Goal: Find contact information: Find contact information

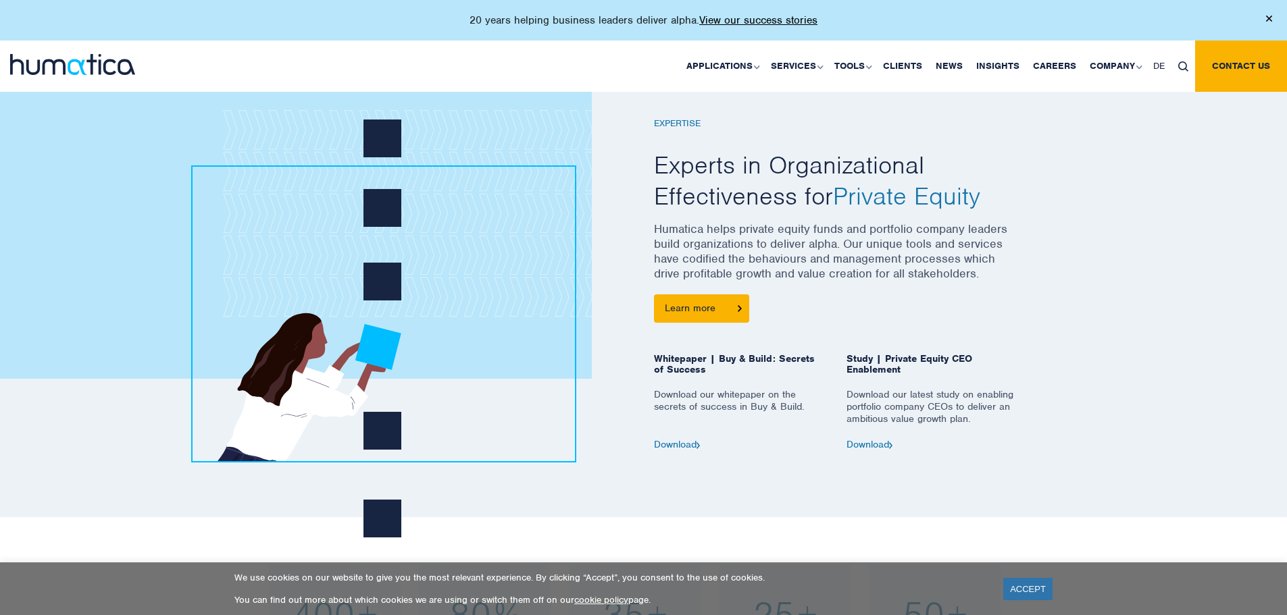
scroll to position [540, 0]
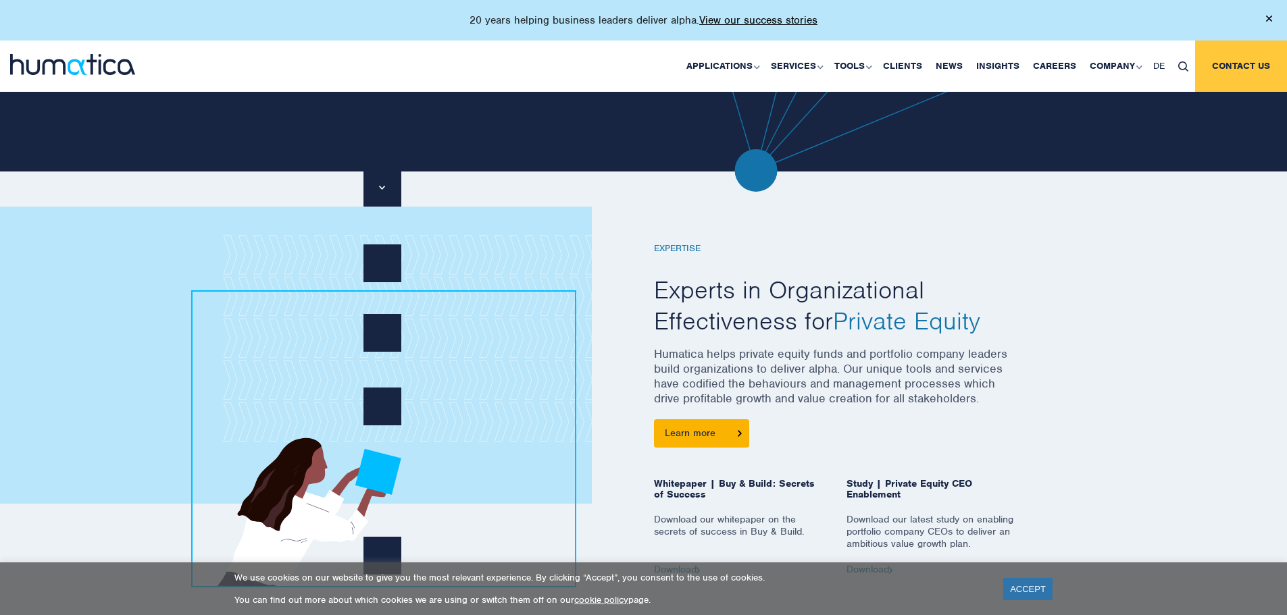
click at [1256, 61] on link "Contact us" at bounding box center [1241, 66] width 92 height 51
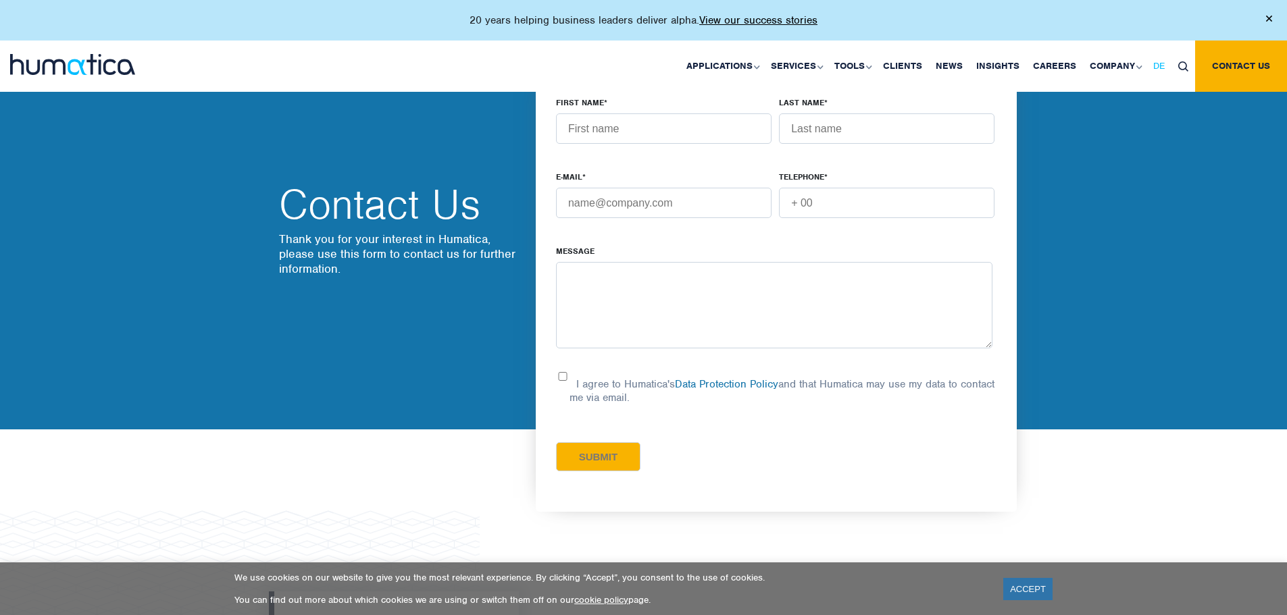
click at [1154, 64] on span "DE" at bounding box center [1158, 65] width 11 height 11
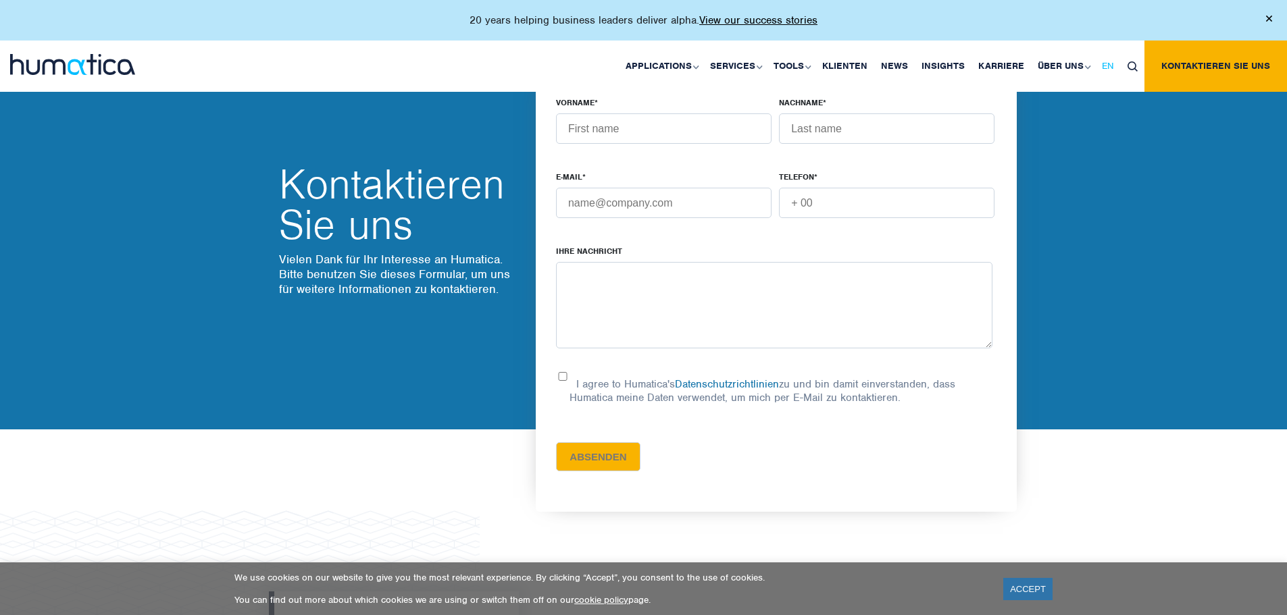
click at [1113, 61] on span "EN" at bounding box center [1108, 65] width 12 height 11
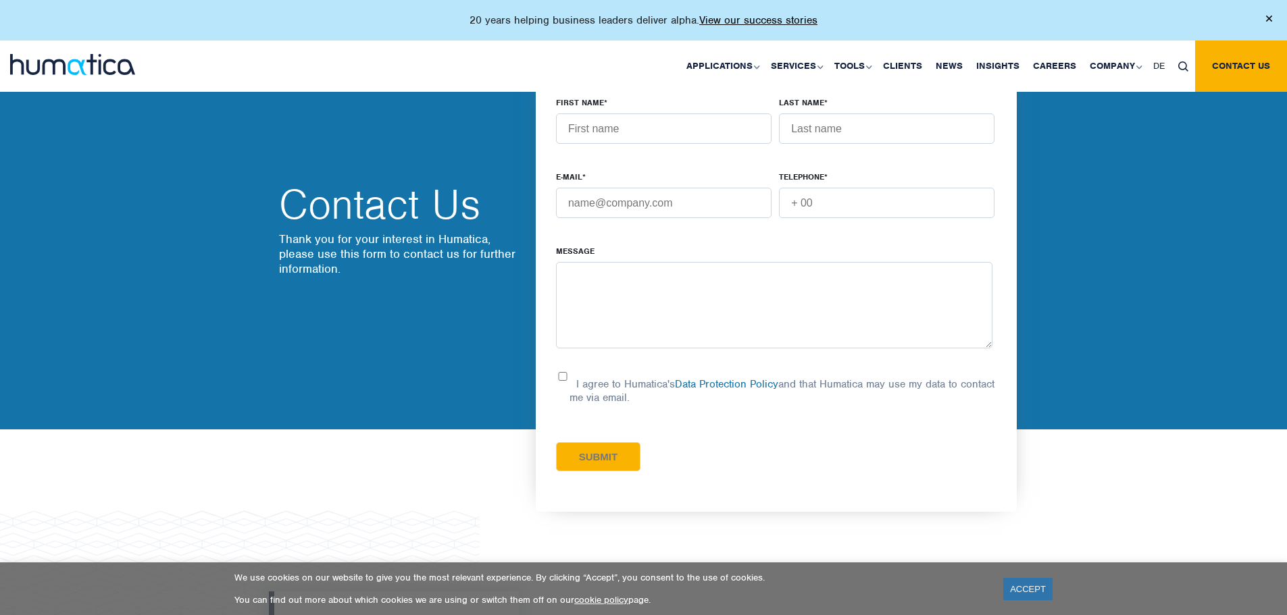
click at [361, 178] on div "Contact Us Thank you for your interest in Humatica, please use this form to con…" at bounding box center [397, 240] width 257 height 378
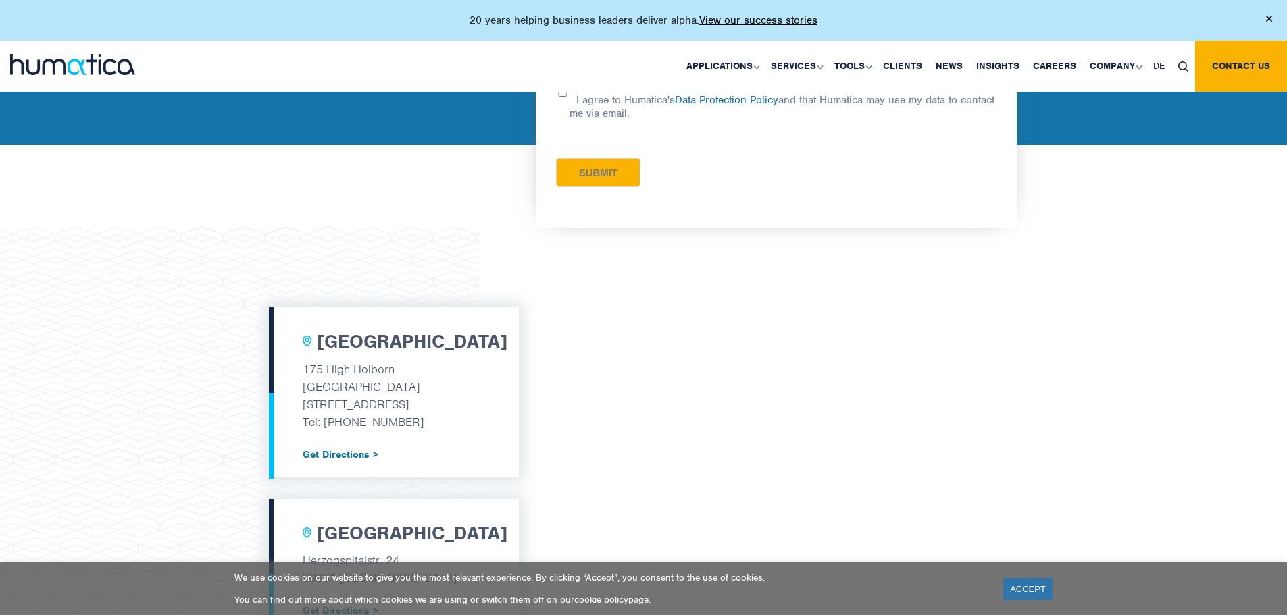
scroll to position [270, 0]
